Goal: Information Seeking & Learning: Learn about a topic

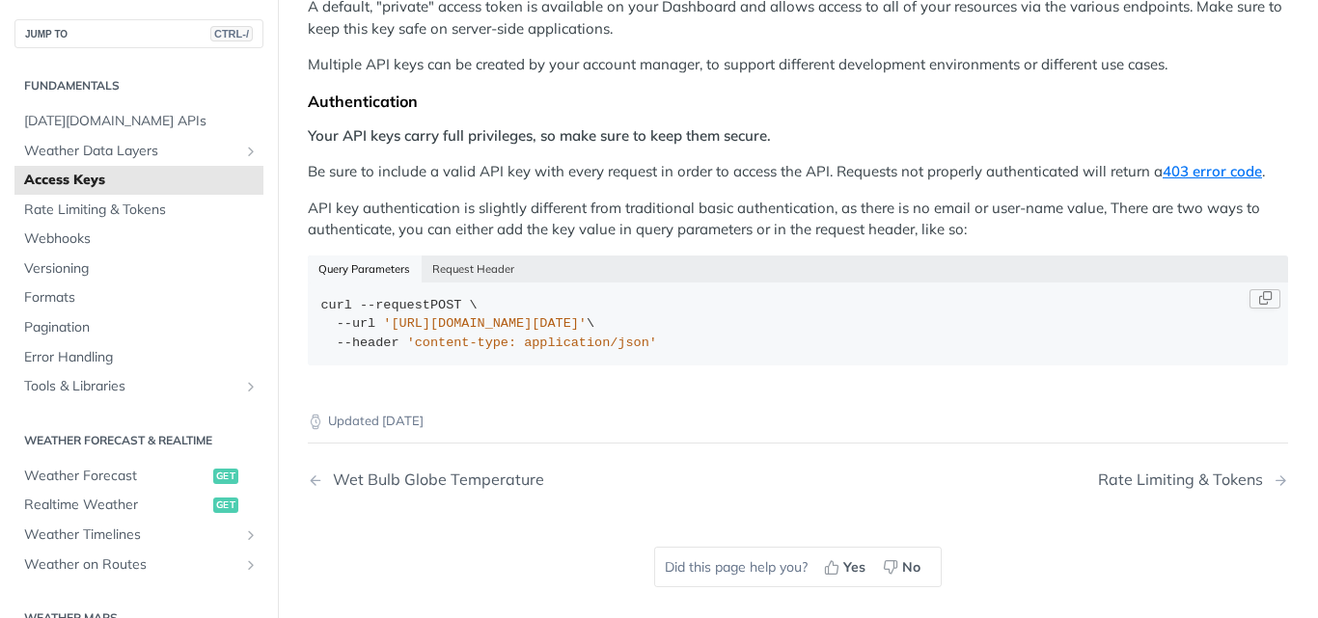
scroll to position [321, 0]
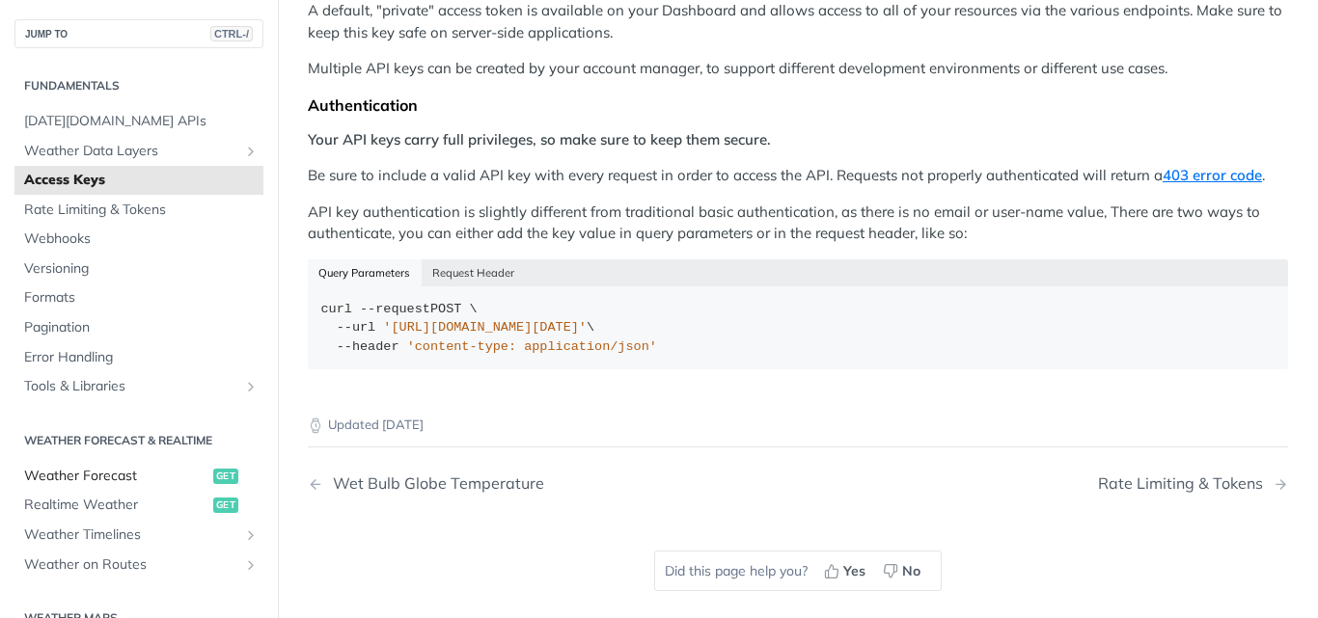
click at [168, 463] on link "Weather Forecast get" at bounding box center [138, 476] width 249 height 29
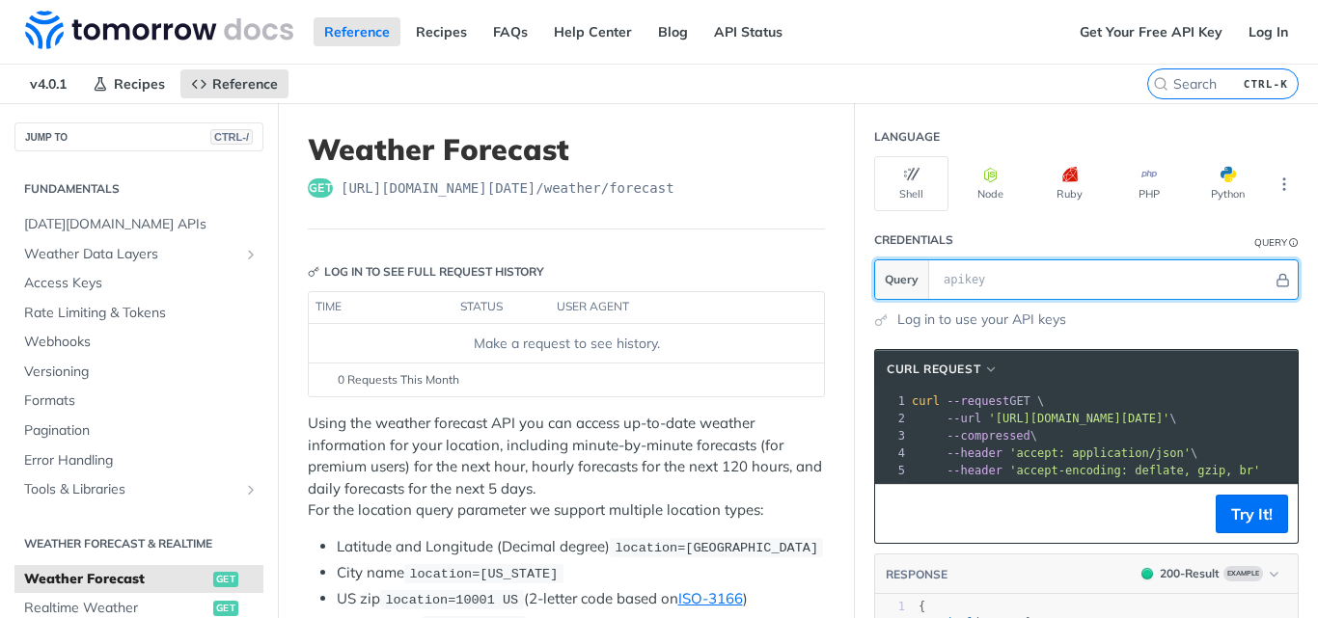
click at [953, 293] on input "text" at bounding box center [1103, 279] width 339 height 39
click at [950, 279] on input "text" at bounding box center [1103, 279] width 339 height 39
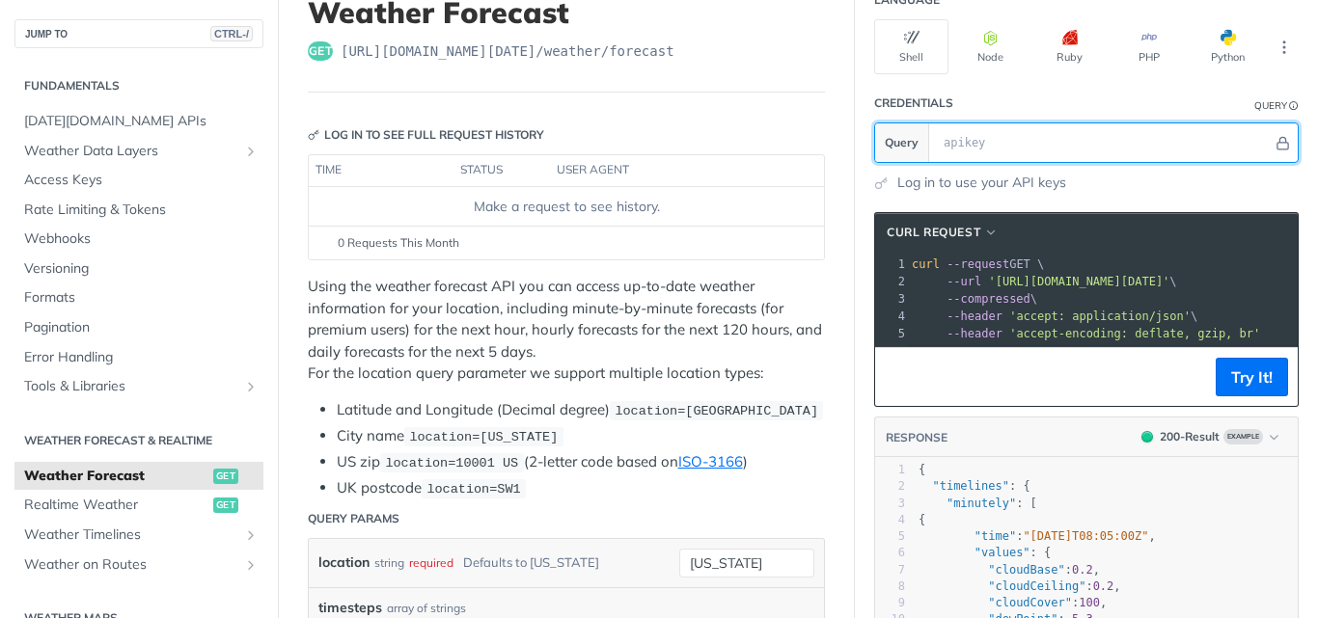
scroll to position [145, 0]
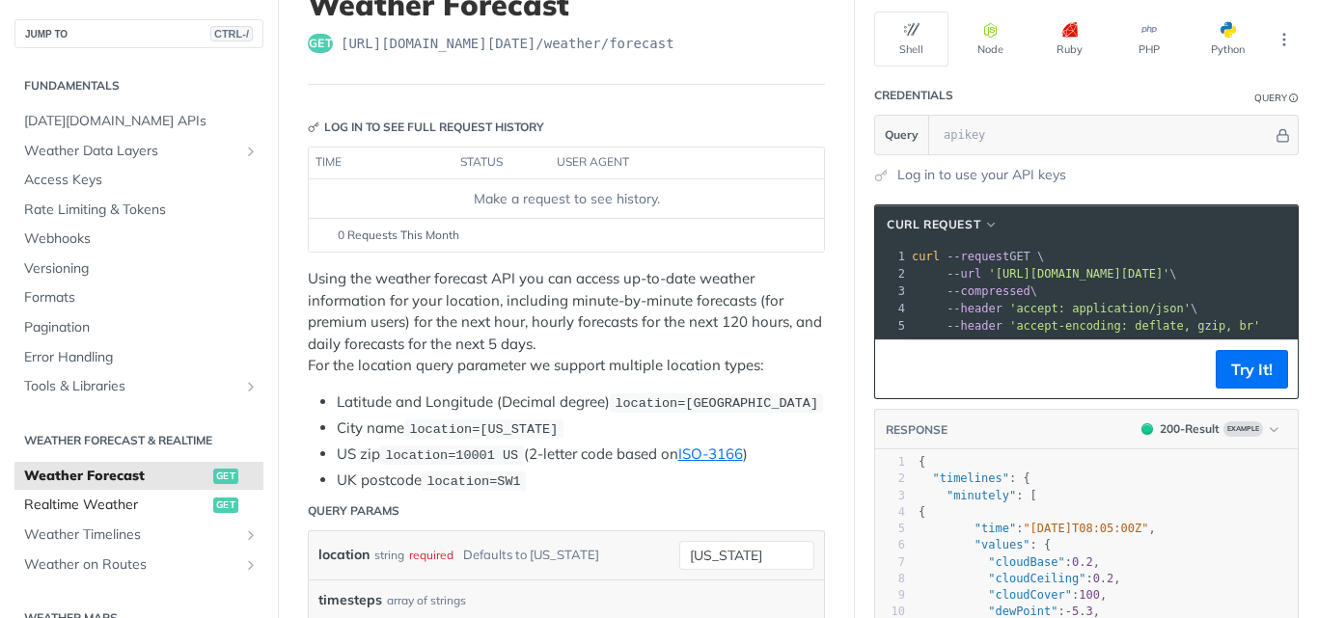
click at [85, 501] on span "Realtime Weather" at bounding box center [116, 505] width 184 height 19
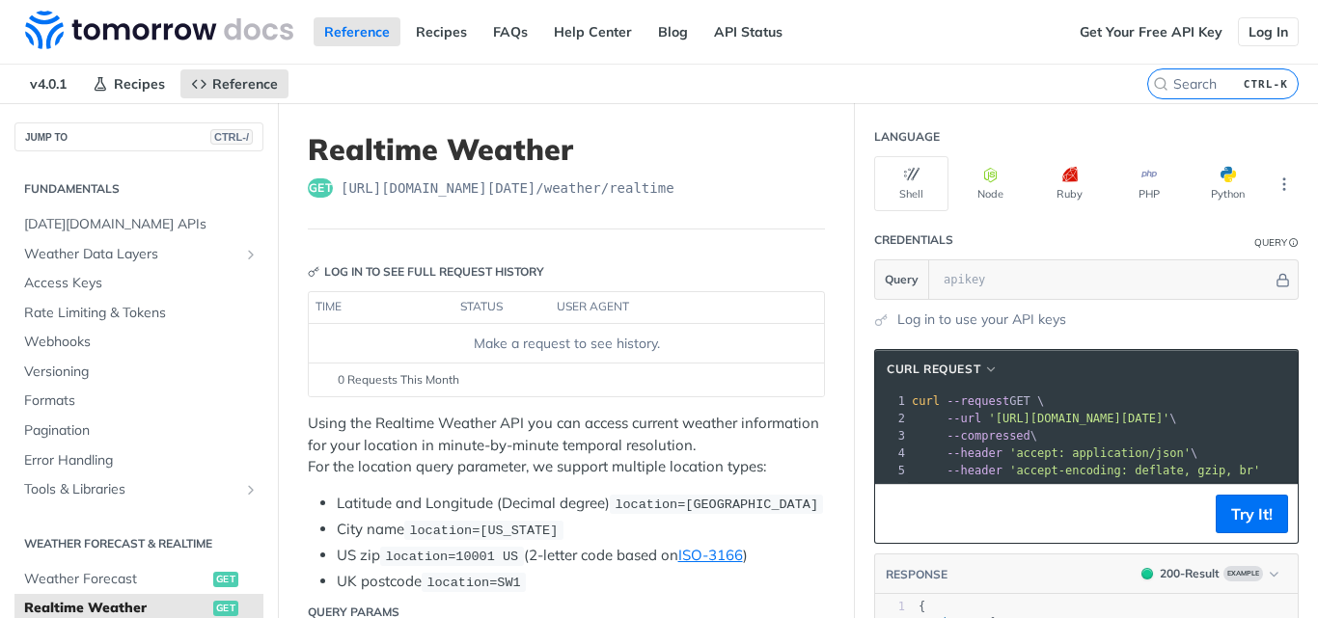
click at [1242, 39] on link "Log In" at bounding box center [1268, 31] width 61 height 29
